Goal: Register for event/course

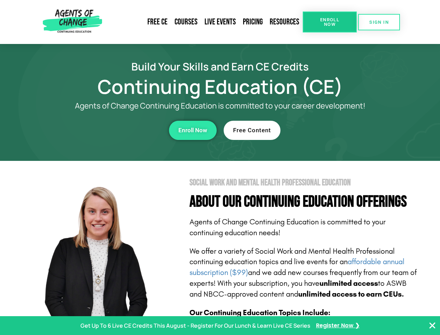
click at [220, 167] on section "Social Work and Mental Health Professional Education About Our Continuing Educa…" at bounding box center [220, 307] width 440 height 293
click at [330, 22] on span "Enroll Now" at bounding box center [330, 21] width 32 height 9
click at [379, 22] on span "SIGN IN" at bounding box center [380, 22] width 20 height 5
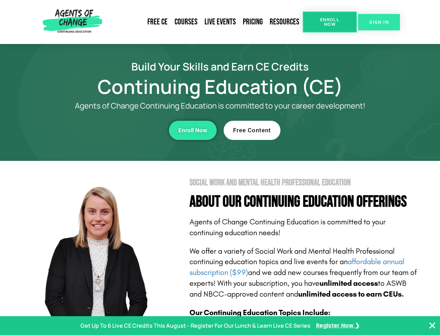
click at [121, 130] on div "Enroll Now" at bounding box center [121, 130] width 192 height 19
click at [193, 130] on span "Enroll Now" at bounding box center [193, 130] width 29 height 6
click at [320, 130] on div "Free Content" at bounding box center [320, 130] width 192 height 19
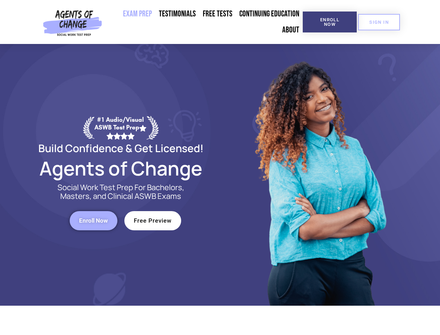
click at [220, 167] on div at bounding box center [319, 175] width 199 height 262
click at [330, 22] on span "Enroll Now" at bounding box center [330, 21] width 32 height 9
click at [379, 22] on span "SIGN IN" at bounding box center [380, 22] width 20 height 5
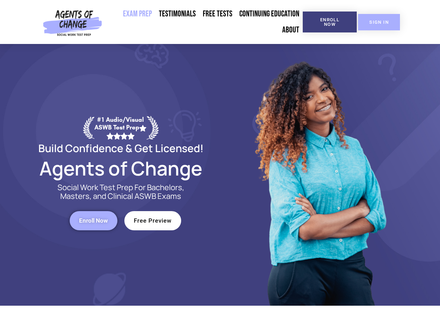
click at [93, 220] on span "Enroll Now" at bounding box center [93, 221] width 29 height 6
click at [153, 220] on span "Free Preview" at bounding box center [153, 221] width 38 height 6
